Goal: Information Seeking & Learning: Learn about a topic

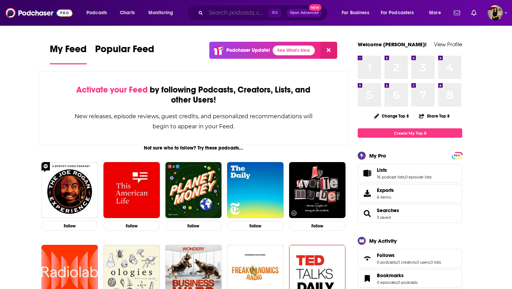
click at [220, 14] on input "Search podcasts, credits, & more..." at bounding box center [237, 12] width 62 height 11
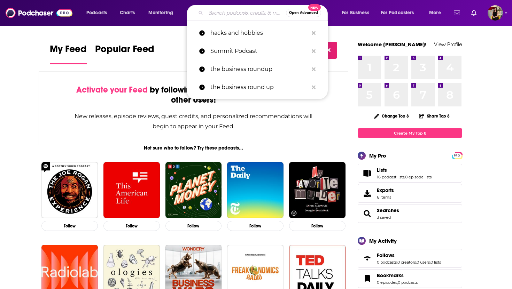
paste input "Creditors' Corner LEGAL TALK"
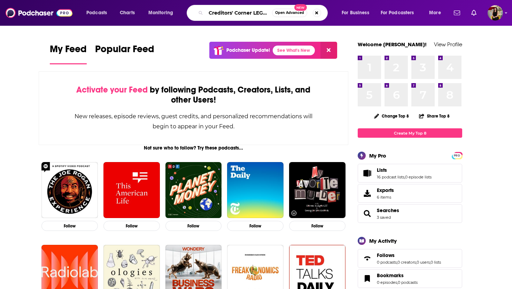
type input "Creditors' Corner LEGAL TALK"
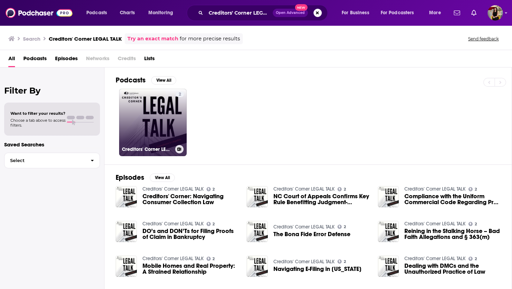
click at [154, 142] on link "2 Creditors' Corner LEGAL TALK" at bounding box center [153, 123] width 68 height 68
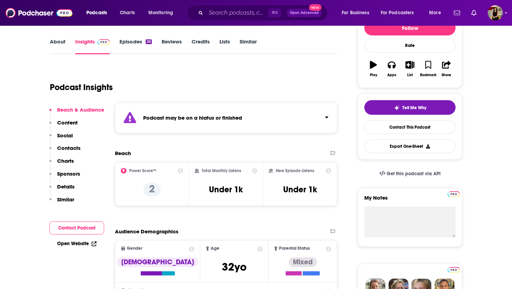
scroll to position [95, 0]
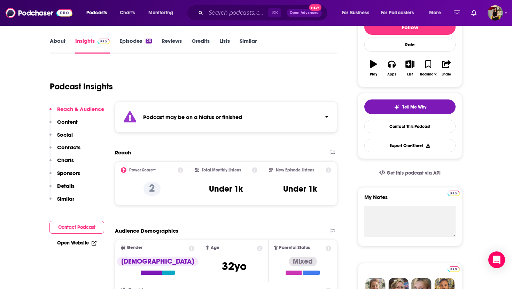
click at [124, 44] on link "Episodes 26" at bounding box center [135, 46] width 32 height 16
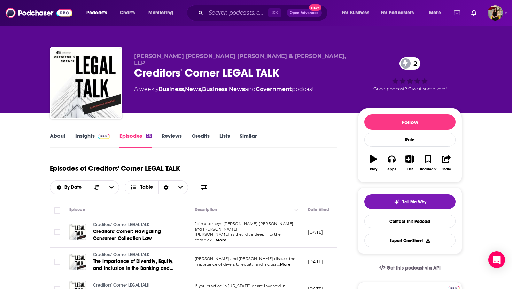
click at [60, 137] on link "About" at bounding box center [58, 141] width 16 height 16
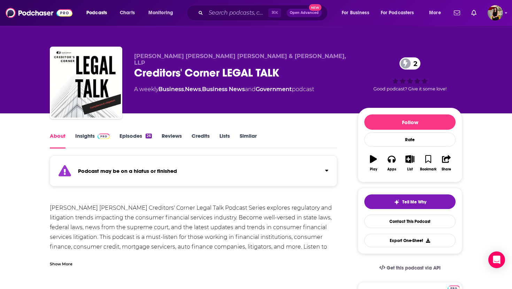
click at [134, 137] on link "Episodes 26" at bounding box center [135, 141] width 32 height 16
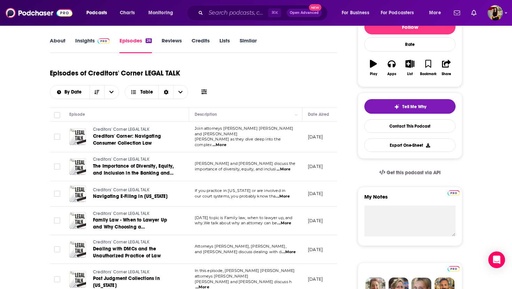
scroll to position [96, 0]
click at [82, 40] on link "Insights" at bounding box center [92, 45] width 34 height 16
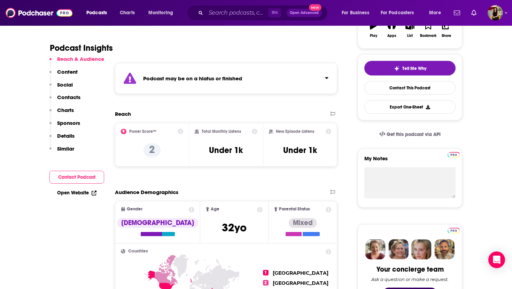
scroll to position [135, 0]
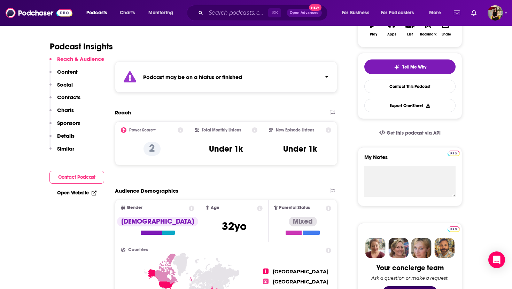
click at [219, 7] on div "⌘ K Open Advanced New" at bounding box center [257, 13] width 141 height 16
click at [219, 12] on input "Search podcasts, credits, & more..." at bounding box center [237, 12] width 62 height 11
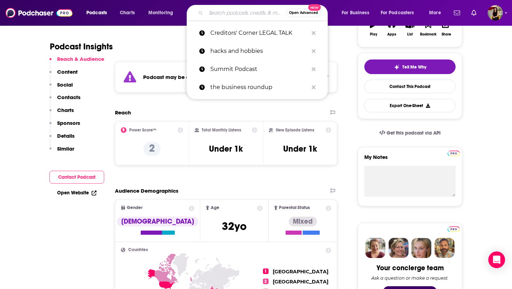
paste input "The credit show"
type input "The credit show"
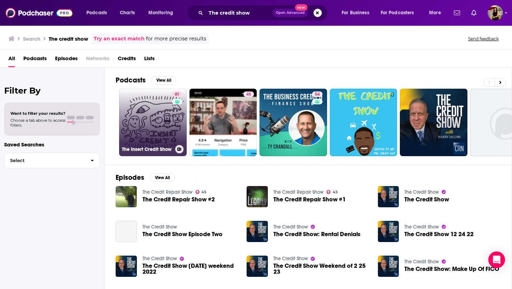
click at [167, 135] on link "61 The Insert Credit Show" at bounding box center [153, 123] width 68 height 68
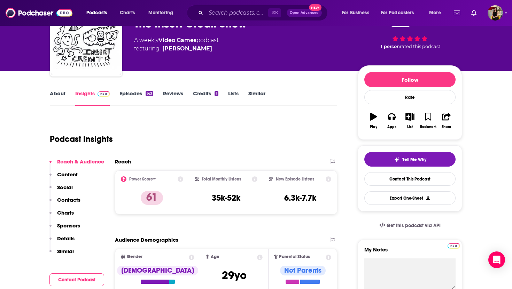
scroll to position [49, 0]
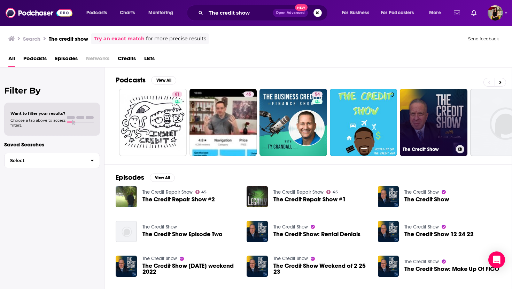
click at [434, 119] on link "The Credit Show" at bounding box center [433, 123] width 68 height 68
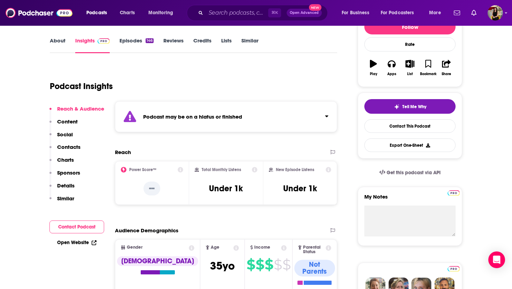
scroll to position [108, 0]
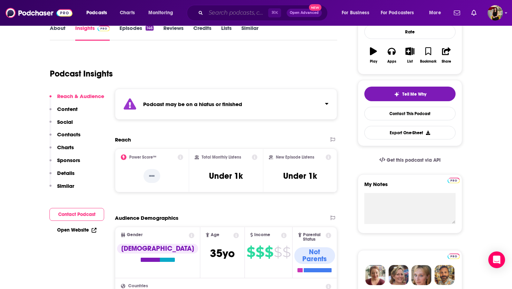
click at [235, 15] on input "Search podcasts, credits, & more..." at bounding box center [237, 12] width 62 height 11
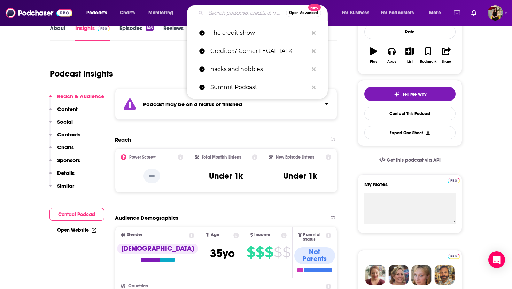
paste input "Overdue advice"
type input "Overdue advice"
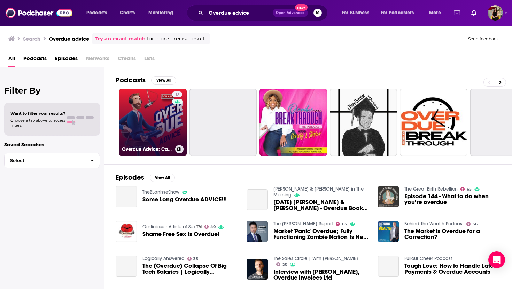
click at [158, 121] on link "17 Overdue Advice: Cash Flow & Debt Collection Strategies to Grow Your Business" at bounding box center [153, 123] width 68 height 68
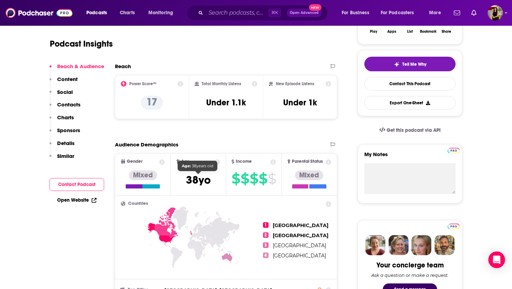
scroll to position [9, 0]
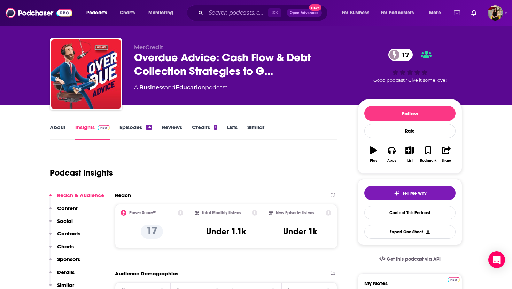
click at [56, 128] on link "About" at bounding box center [58, 132] width 16 height 16
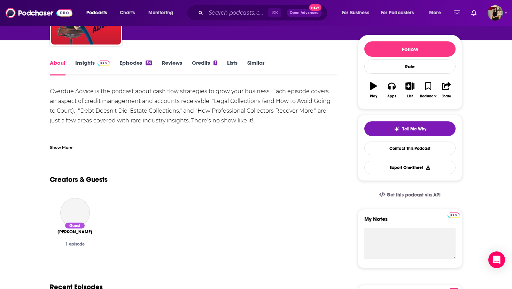
scroll to position [82, 0]
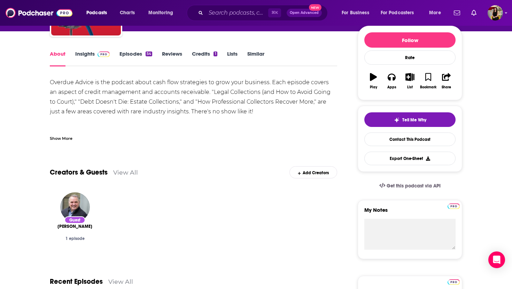
click at [81, 50] on link "Insights" at bounding box center [92, 58] width 34 height 16
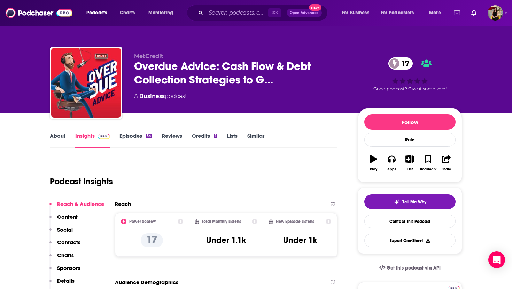
click at [58, 135] on link "About" at bounding box center [58, 141] width 16 height 16
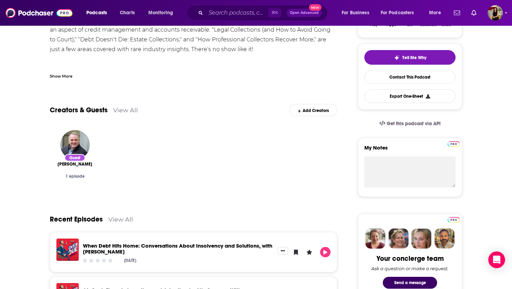
scroll to position [137, 0]
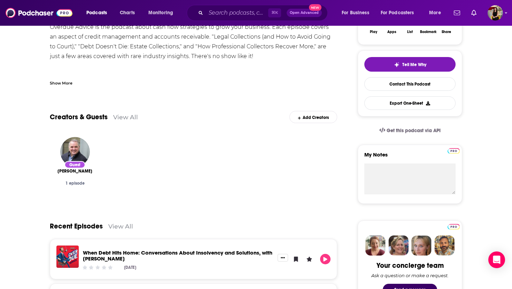
click at [62, 83] on div "Show More" at bounding box center [61, 82] width 23 height 7
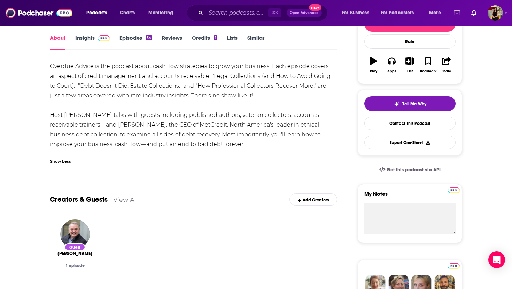
scroll to position [0, 0]
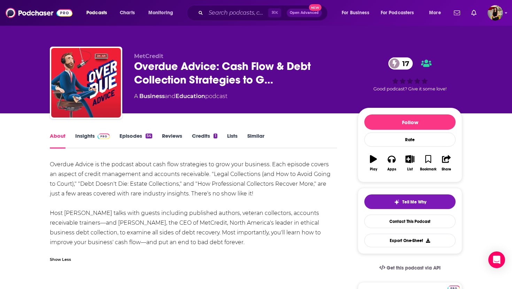
click at [77, 135] on link "Insights" at bounding box center [92, 141] width 34 height 16
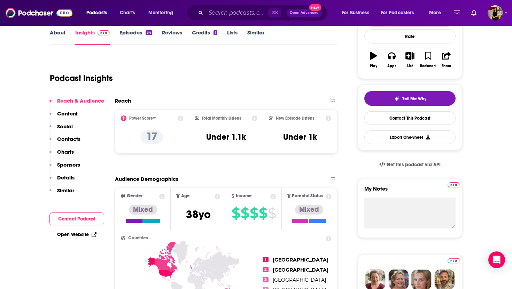
scroll to position [104, 0]
click at [217, 15] on input "Search podcasts, credits, & more..." at bounding box center [237, 12] width 62 height 11
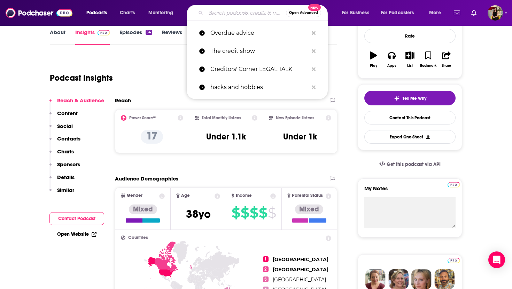
paste input "Operational finance daily"
type input "Operational finance daily"
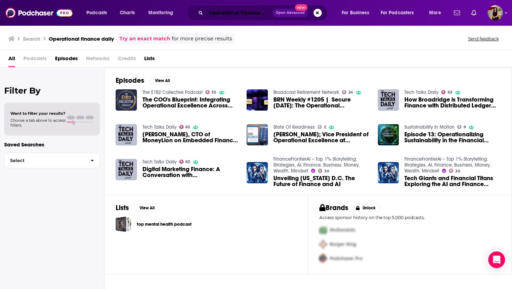
click at [221, 10] on input "Operational finance daily" at bounding box center [239, 12] width 67 height 11
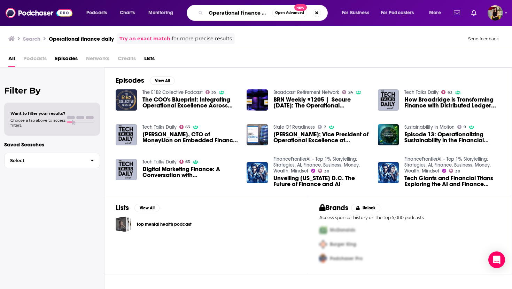
drag, startPoint x: 237, startPoint y: 15, endPoint x: 216, endPoint y: 14, distance: 20.9
click at [216, 14] on input "Operational finance daily" at bounding box center [239, 12] width 66 height 11
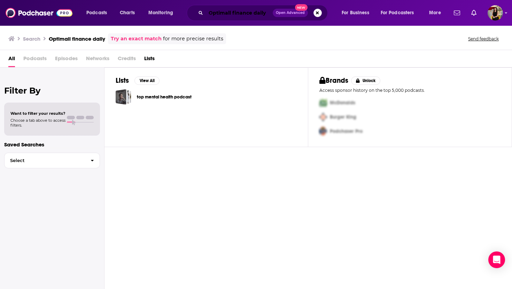
click at [231, 14] on input "Optimall finance daily" at bounding box center [239, 12] width 67 height 11
click at [231, 14] on input "Optimallfinance daily" at bounding box center [239, 12] width 67 height 11
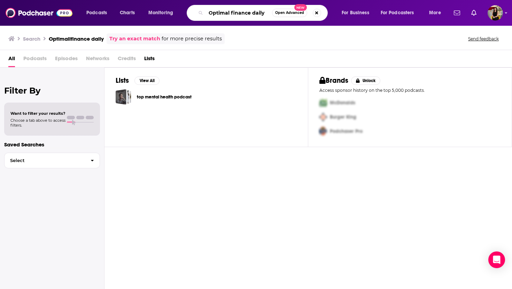
type input "Optimal finance daily"
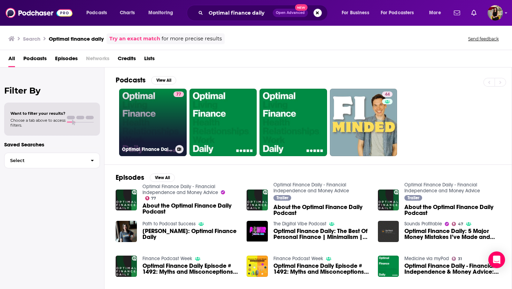
click at [162, 135] on link "77 Optimal Finance Daily - Financial Independence and Money Advice" at bounding box center [153, 123] width 68 height 68
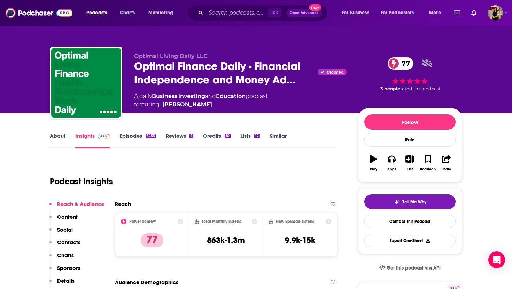
click at [59, 136] on link "About" at bounding box center [58, 141] width 16 height 16
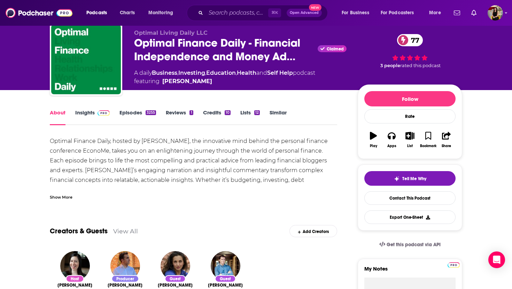
click at [68, 197] on div "Show More" at bounding box center [61, 196] width 23 height 7
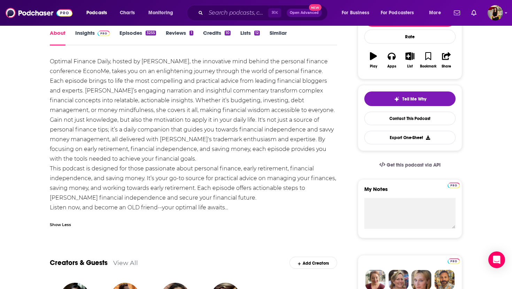
scroll to position [104, 0]
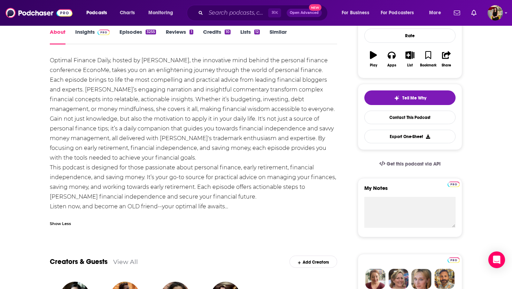
click at [87, 36] on link "Insights" at bounding box center [92, 37] width 34 height 16
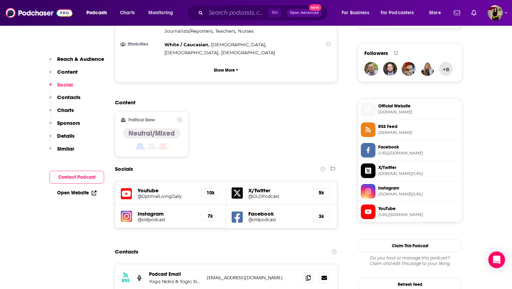
scroll to position [490, 0]
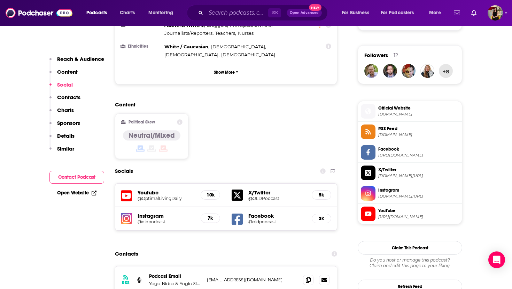
click at [386, 111] on span "Official Website" at bounding box center [418, 108] width 81 height 6
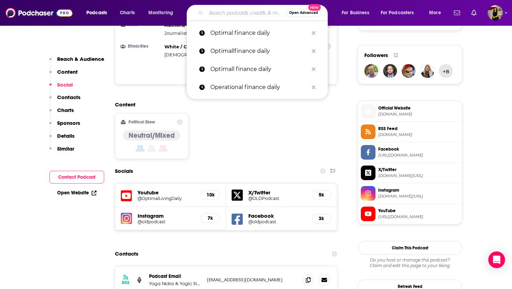
click at [227, 9] on input "Search podcasts, credits, & more..." at bounding box center [246, 12] width 80 height 11
paste input "Debt Collection Forum"
type input "Debt Collection Forum"
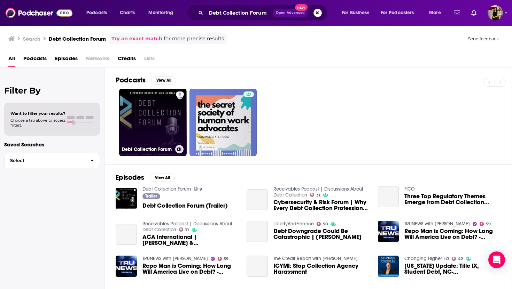
click at [145, 132] on link "9 Debt Collection Forum" at bounding box center [153, 123] width 68 height 68
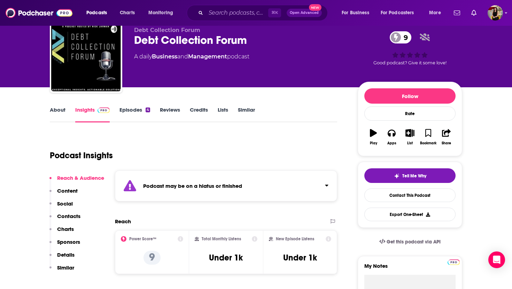
scroll to position [15, 0]
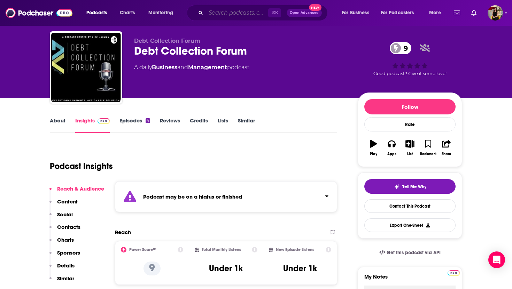
click at [214, 11] on input "Search podcasts, credits, & more..." at bounding box center [237, 12] width 62 height 11
paste input "You Wanted A Rule; You Got A Rule"
type input "You Wanted A Rule; You Got A Rule"
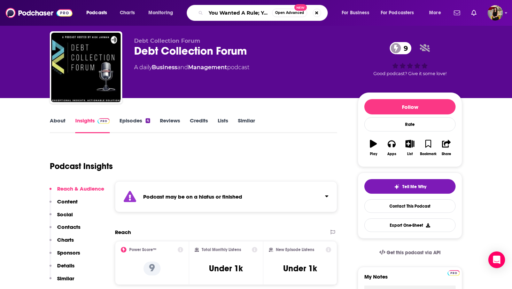
scroll to position [0, 30]
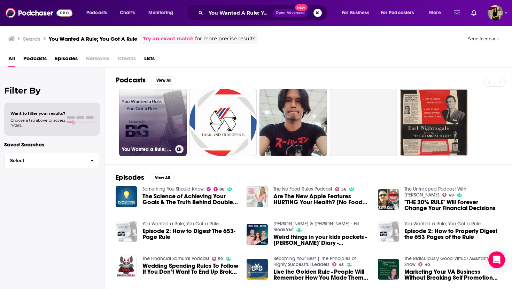
click at [160, 119] on link "You Wanted a Rule; You Got a Rule" at bounding box center [153, 123] width 68 height 68
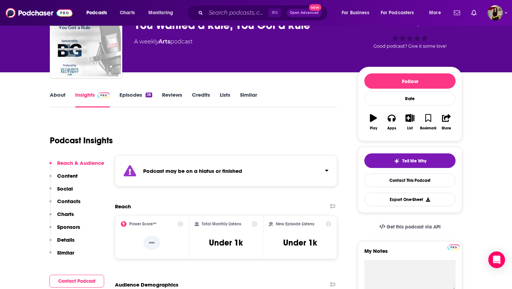
scroll to position [42, 0]
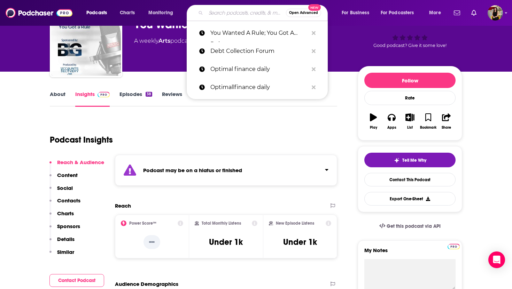
click at [219, 11] on input "Search podcasts, credits, & more..." at bounding box center [246, 12] width 80 height 11
paste input "The Collecting Thoughts Podcast"
type input "The Collecting Thoughts Podcast"
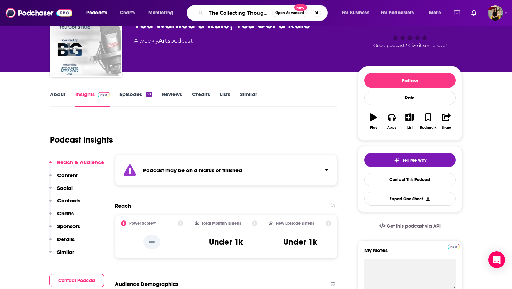
scroll to position [0, 25]
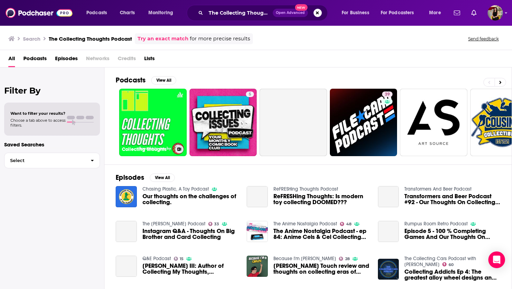
click at [159, 114] on link "Collecting Thoughts" at bounding box center [153, 123] width 68 height 68
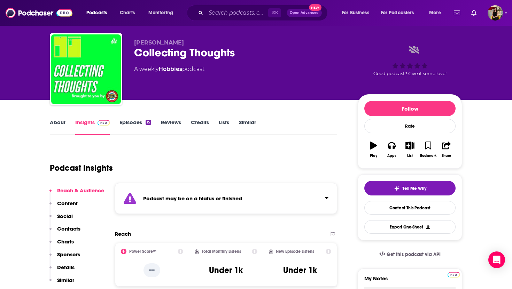
scroll to position [16, 0]
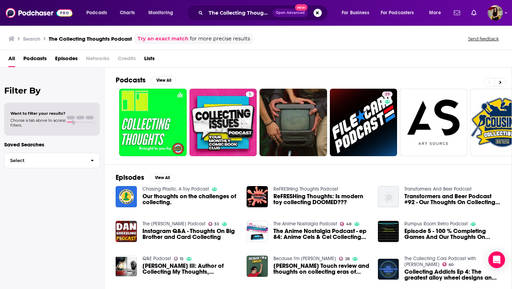
click at [219, 18] on div "The Collecting Thoughts Podcast Open Advanced New" at bounding box center [257, 13] width 141 height 16
click at [217, 14] on input "The Collecting Thoughts Podcast" at bounding box center [239, 12] width 67 height 11
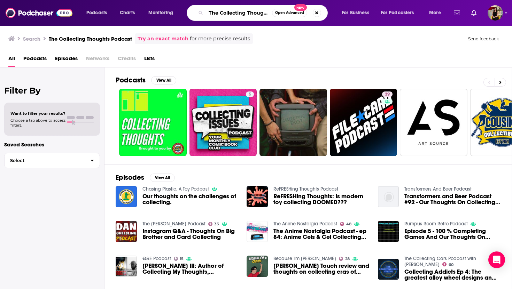
click at [217, 14] on input "The Collecting Thoughts Podcast" at bounding box center [239, 12] width 66 height 11
paste input "Credit Shift Podcast"
click at [217, 14] on input "TheCredit Shift PodcastCollecting Thoughts Podcast" at bounding box center [239, 12] width 66 height 11
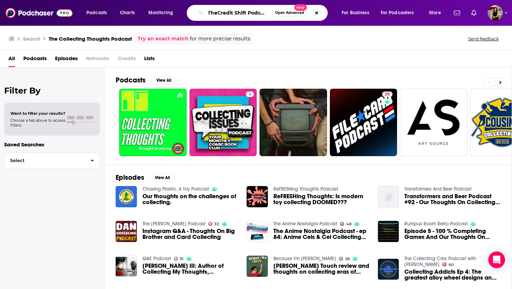
click at [217, 14] on input "TheCredit Shift PodcastCollecting Thoughts Podcast" at bounding box center [239, 12] width 66 height 11
paste input "Credit Shift"
type input "Credit Shift Podcast"
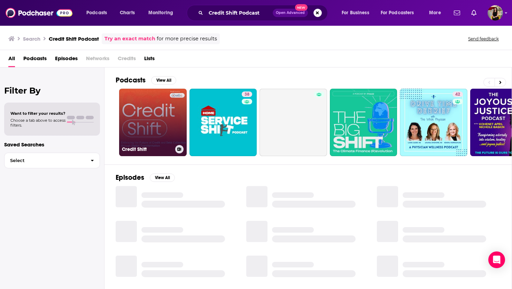
click at [172, 122] on link "Credit Shift" at bounding box center [153, 123] width 68 height 68
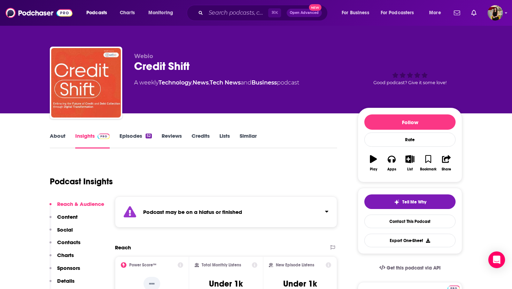
click at [224, 7] on div "⌘ K Open Advanced New" at bounding box center [257, 13] width 141 height 16
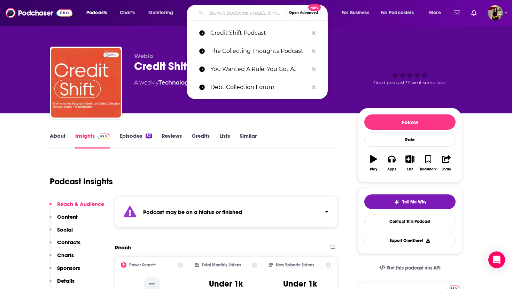
click at [224, 11] on input "Search podcasts, credits, & more..." at bounding box center [246, 12] width 80 height 11
paste input "The COO Roundtable"
type input "The COO Roundtable"
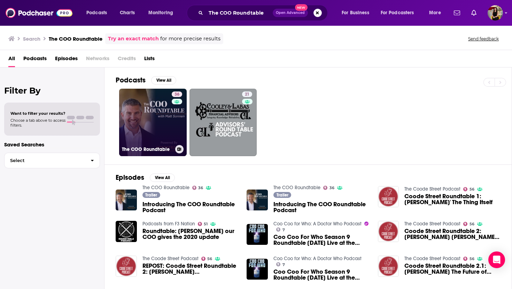
click at [167, 138] on link "36 The COO Roundtable" at bounding box center [153, 123] width 68 height 68
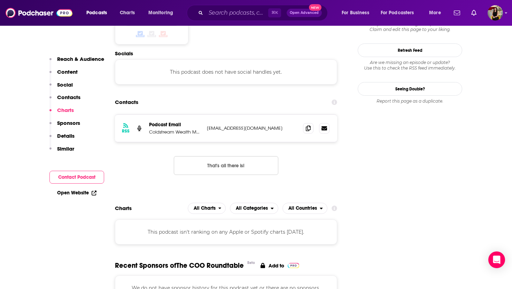
scroll to position [577, 0]
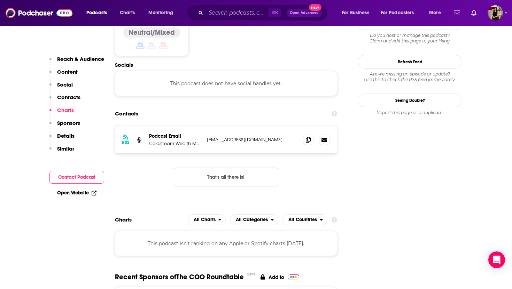
drag, startPoint x: 203, startPoint y: 113, endPoint x: 257, endPoint y: 115, distance: 54.0
click at [257, 126] on div "RSS Podcast Email Coldstream Wealth Managment [EMAIL_ADDRESS][DOMAIN_NAME] [EMA…" at bounding box center [226, 139] width 222 height 27
click at [325, 137] on icon at bounding box center [324, 139] width 6 height 4
click at [308, 137] on icon at bounding box center [308, 140] width 5 height 6
click at [216, 17] on input "Search podcasts, credits, & more..." at bounding box center [237, 12] width 62 height 11
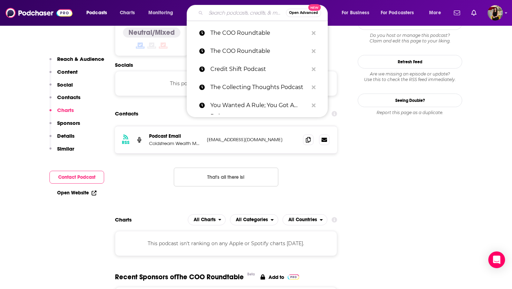
paste input "AI & Data Driven Leadership"
type input "AI & Data Driven Leadership"
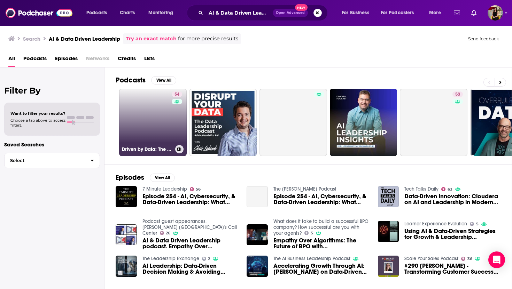
click at [147, 128] on link "54 Driven by Data: The Podcast" at bounding box center [153, 123] width 68 height 68
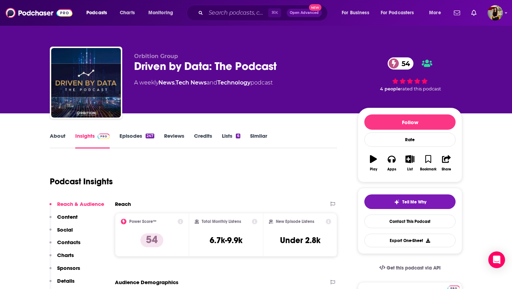
click at [62, 136] on link "About" at bounding box center [58, 141] width 16 height 16
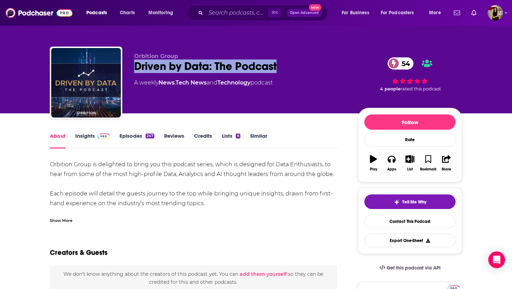
drag, startPoint x: 135, startPoint y: 65, endPoint x: 311, endPoint y: 63, distance: 175.7
click at [311, 63] on div "Driven by Data: The Podcast 54" at bounding box center [240, 67] width 212 height 14
copy h1 "Driven by Data: The Podcast"
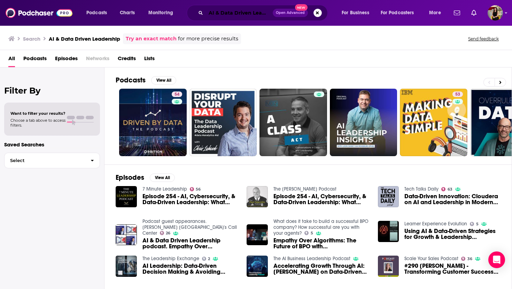
click at [232, 10] on input "AI & Data Driven Leadership" at bounding box center [239, 12] width 67 height 11
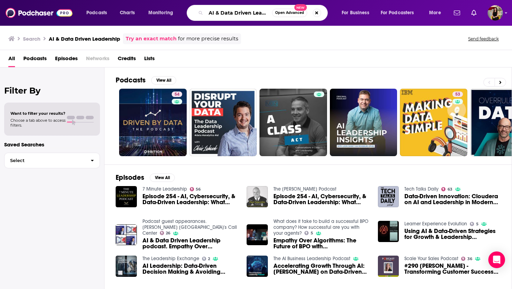
click at [232, 10] on input "AI & Data Driven Leadership" at bounding box center [239, 12] width 66 height 11
paste input "Search podcasts, credits, & more..."
type input "Data Driven Leadership"
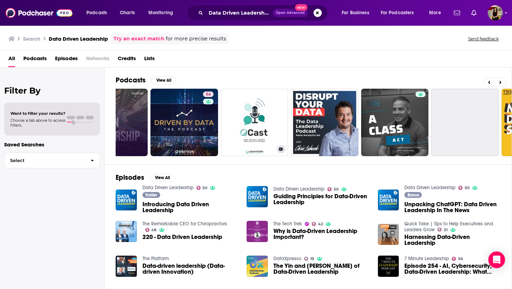
scroll to position [0, 122]
